Goal: Transaction & Acquisition: Purchase product/service

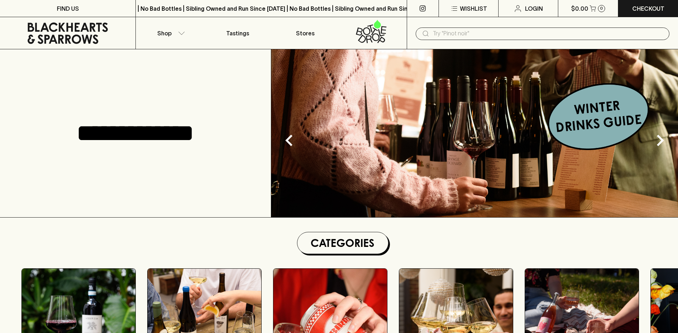
click at [440, 32] on input "text" at bounding box center [548, 33] width 231 height 11
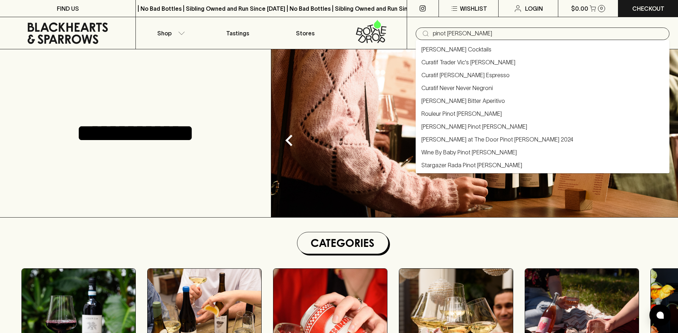
type input "pinot [PERSON_NAME]"
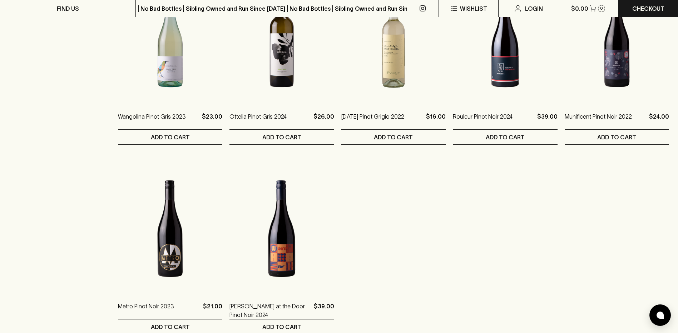
scroll to position [393, 0]
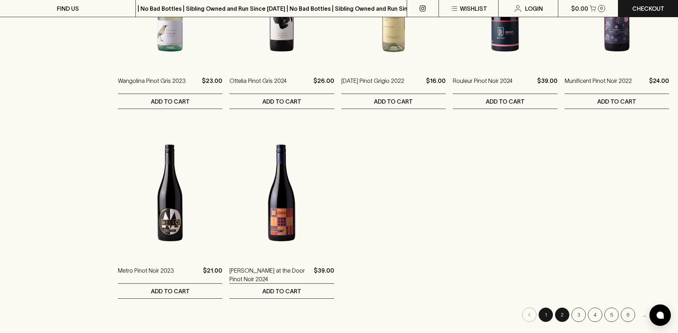
click at [563, 312] on button "2" at bounding box center [562, 315] width 14 height 14
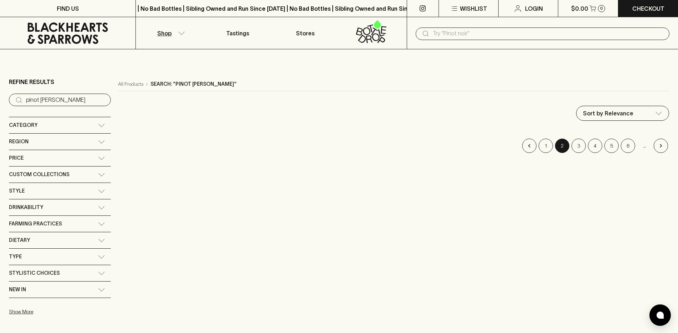
click at [98, 142] on icon at bounding box center [101, 142] width 7 height 4
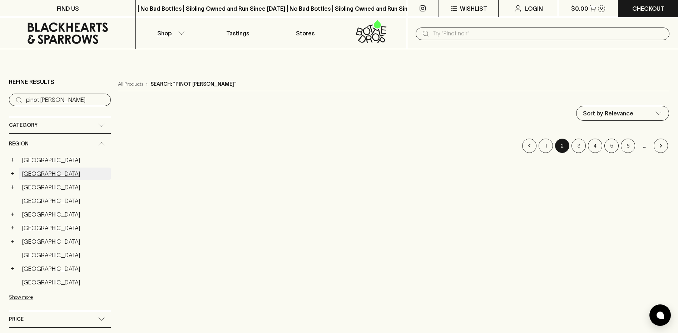
click at [30, 175] on link "[GEOGRAPHIC_DATA]" at bounding box center [65, 174] width 92 height 12
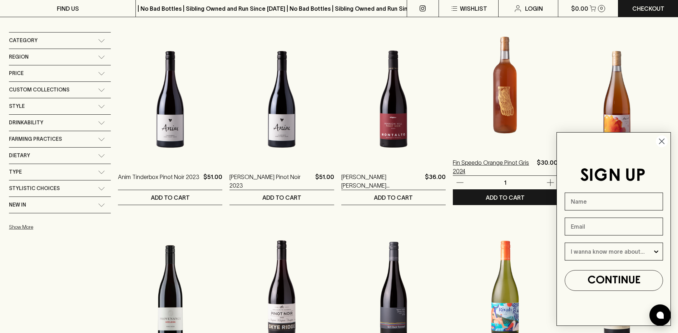
scroll to position [179, 0]
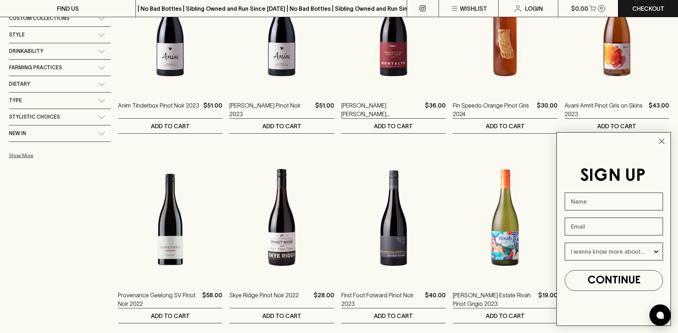
click at [661, 142] on icon "Close dialog" at bounding box center [661, 141] width 5 height 5
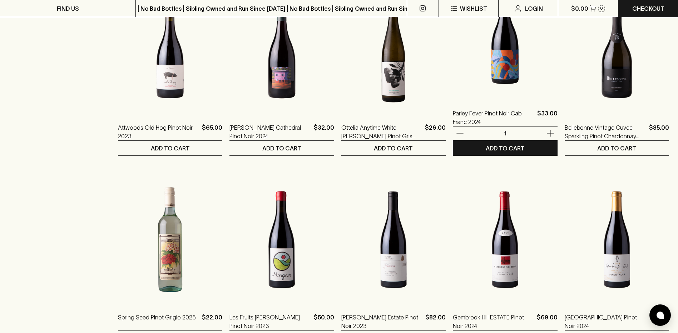
scroll to position [643, 0]
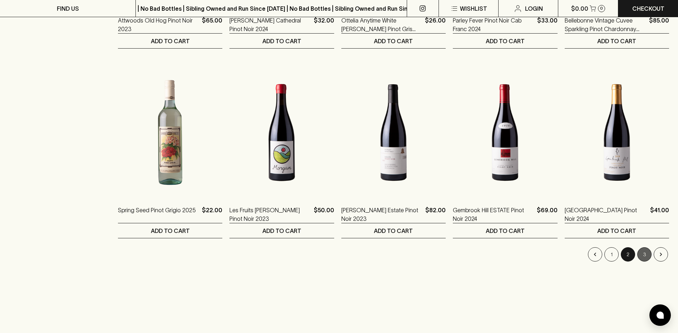
click at [648, 254] on button "3" at bounding box center [644, 254] width 14 height 14
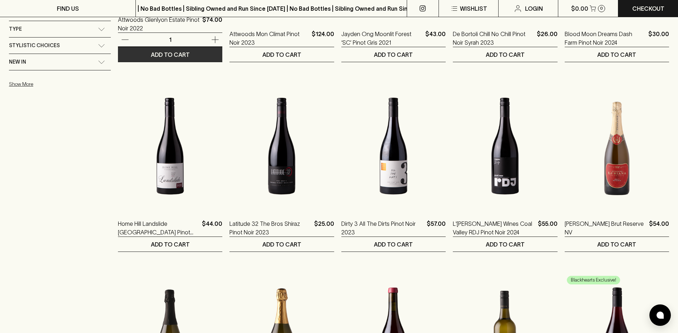
scroll to position [107, 0]
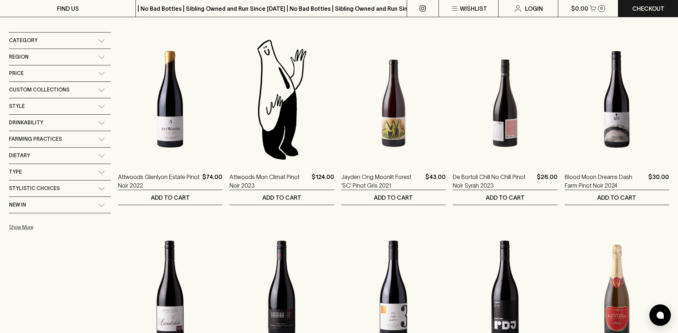
click at [98, 41] on icon at bounding box center [101, 41] width 7 height 4
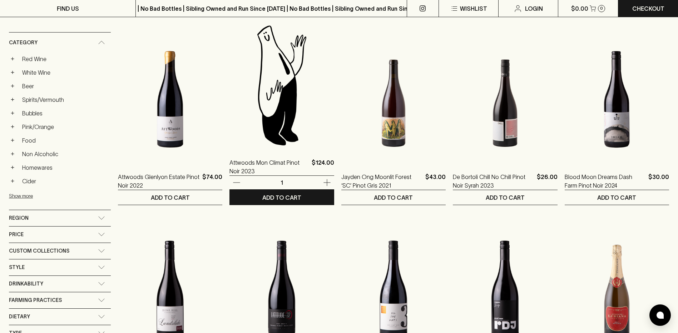
click at [284, 119] on img at bounding box center [281, 85] width 104 height 125
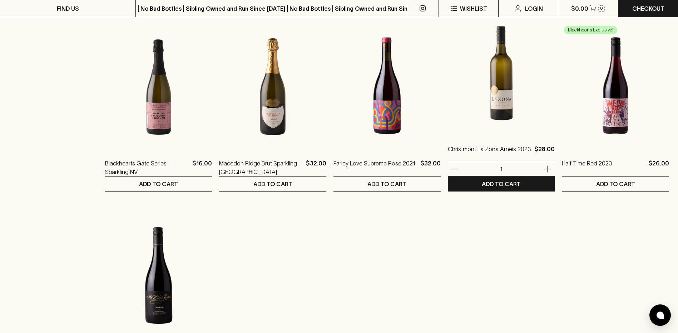
scroll to position [250, 0]
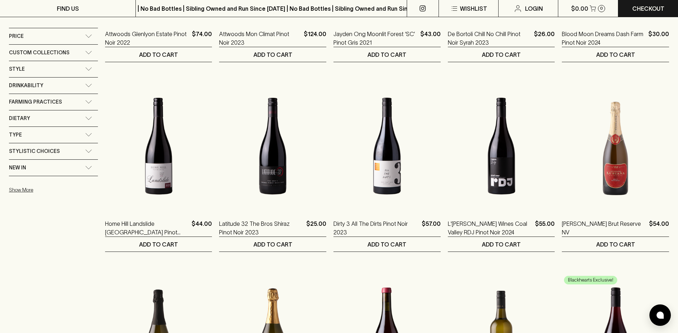
drag, startPoint x: 90, startPoint y: 256, endPoint x: 88, endPoint y: 247, distance: 9.3
click at [91, 256] on div "Refine Results ​ pinot [PERSON_NAME] region: [GEOGRAPHIC_DATA] × Category + Red…" at bounding box center [53, 240] width 89 height 827
click at [14, 36] on span "Price" at bounding box center [16, 36] width 15 height 9
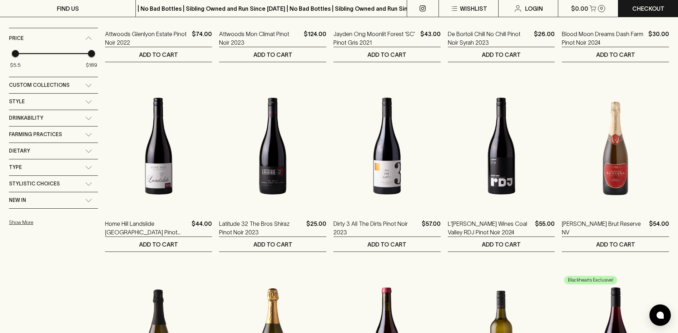
type input "188.5"
